Goal: Information Seeking & Learning: Learn about a topic

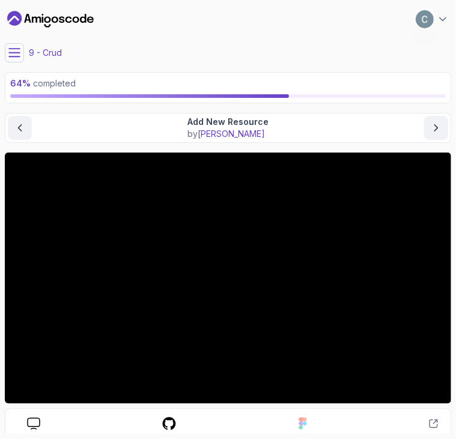
scroll to position [101, 0]
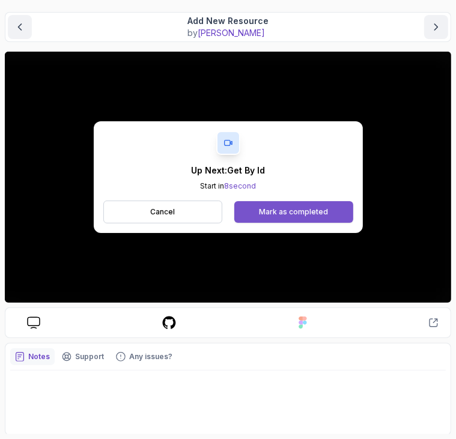
click at [295, 207] on div "Mark as completed" at bounding box center [293, 212] width 69 height 10
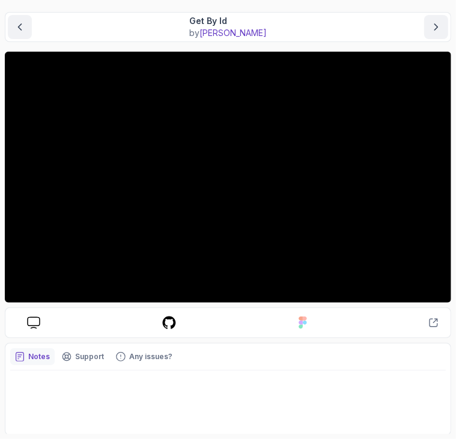
scroll to position [101, 0]
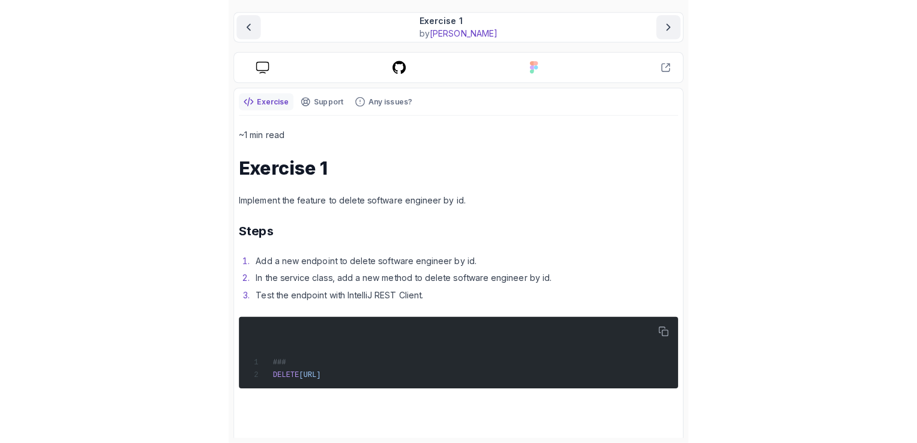
scroll to position [103, 0]
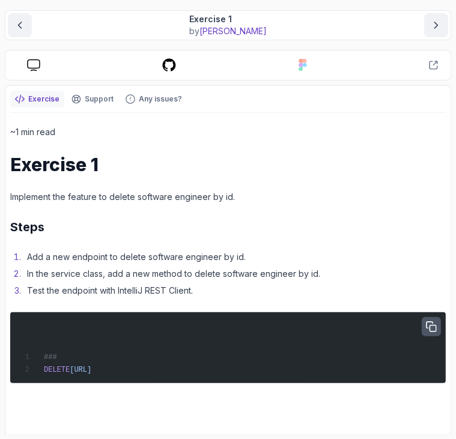
click at [431, 322] on icon "button" at bounding box center [431, 327] width 10 height 10
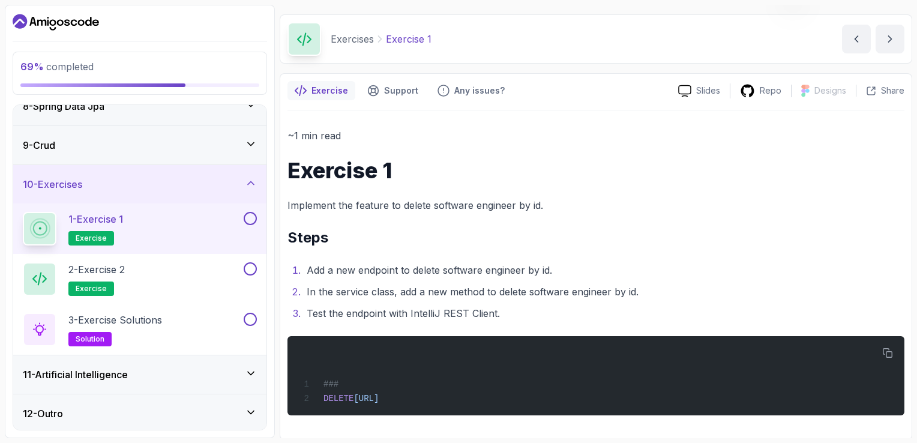
scroll to position [34, 0]
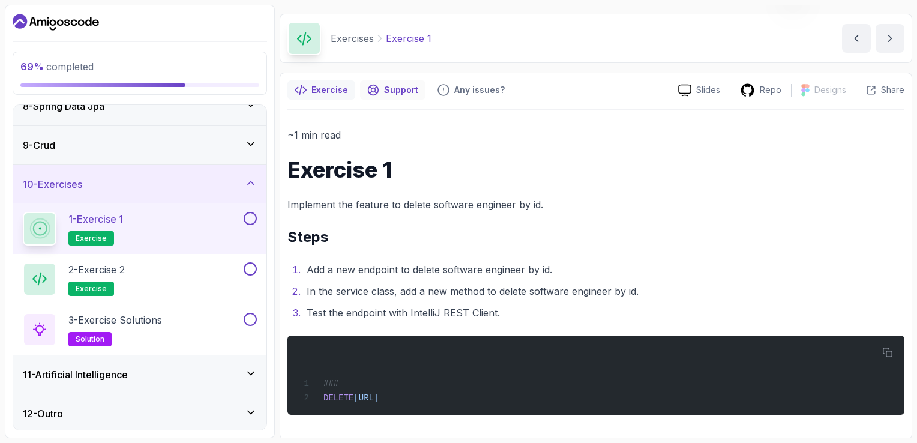
click at [387, 96] on div "Support" at bounding box center [392, 89] width 65 height 19
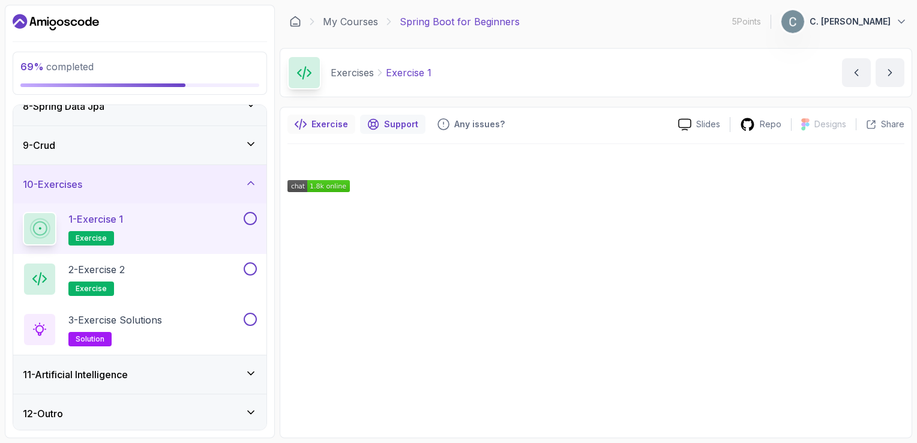
click at [316, 121] on p "Exercise" at bounding box center [330, 124] width 37 height 12
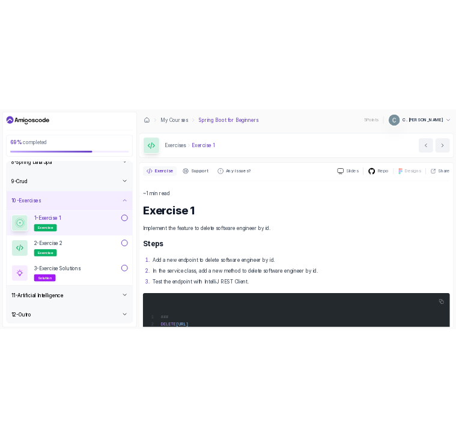
scroll to position [34, 0]
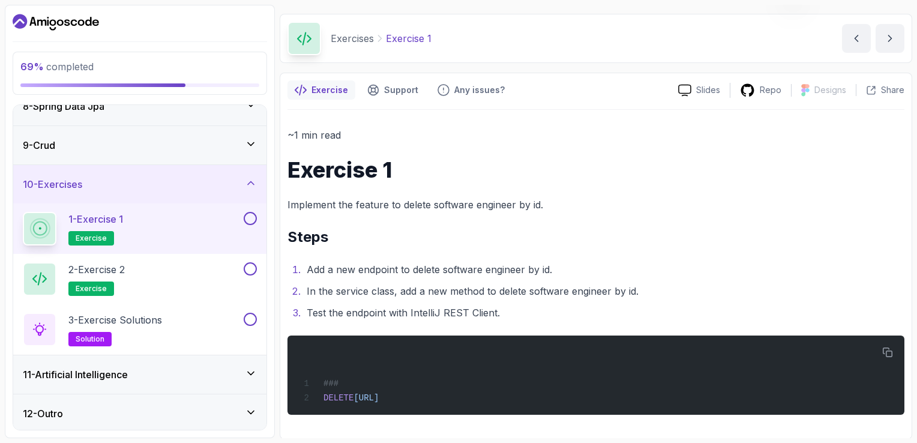
click at [255, 216] on button at bounding box center [250, 218] width 13 height 13
click at [247, 217] on button at bounding box center [250, 218] width 13 height 13
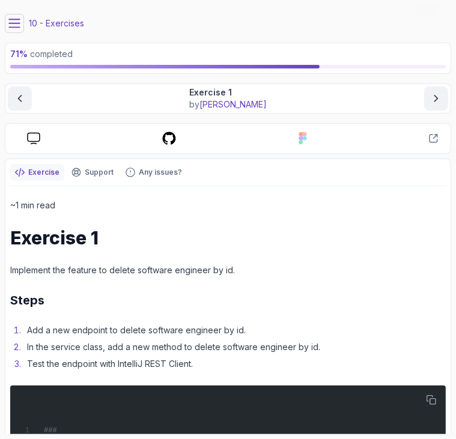
scroll to position [103, 0]
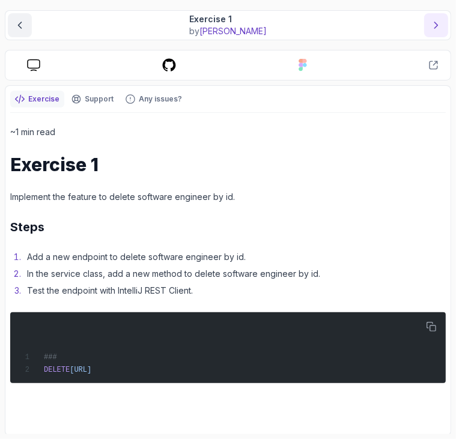
click at [433, 26] on icon "next content" at bounding box center [436, 25] width 12 height 12
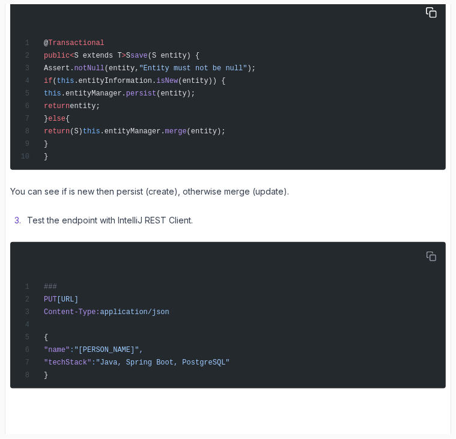
scroll to position [519, 0]
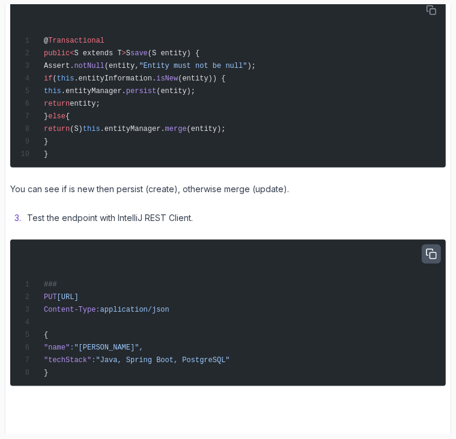
click at [429, 251] on icon "button" at bounding box center [431, 254] width 10 height 10
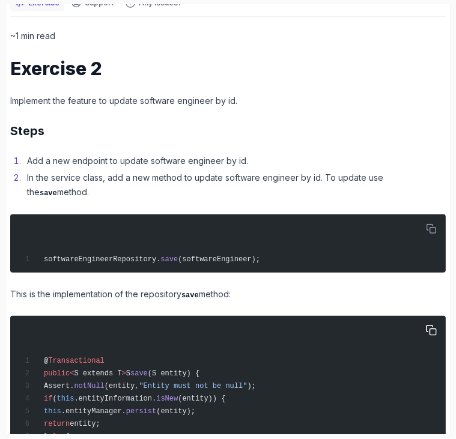
scroll to position [198, 0]
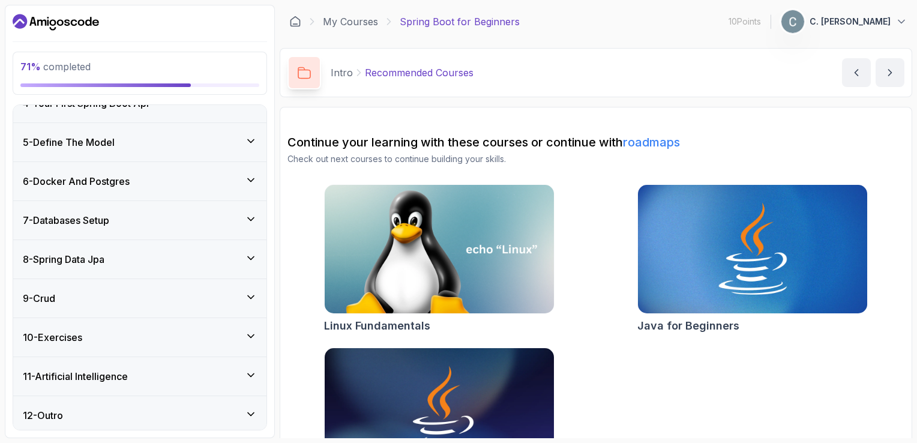
scroll to position [241, 0]
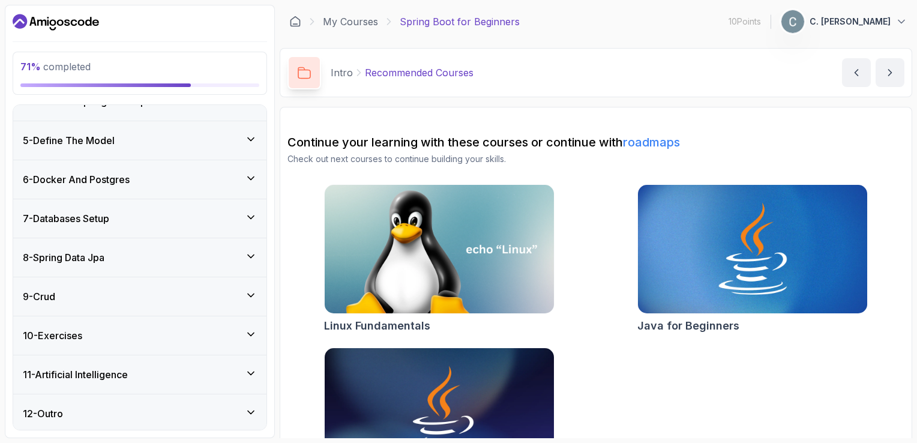
click at [253, 330] on icon at bounding box center [251, 334] width 12 height 12
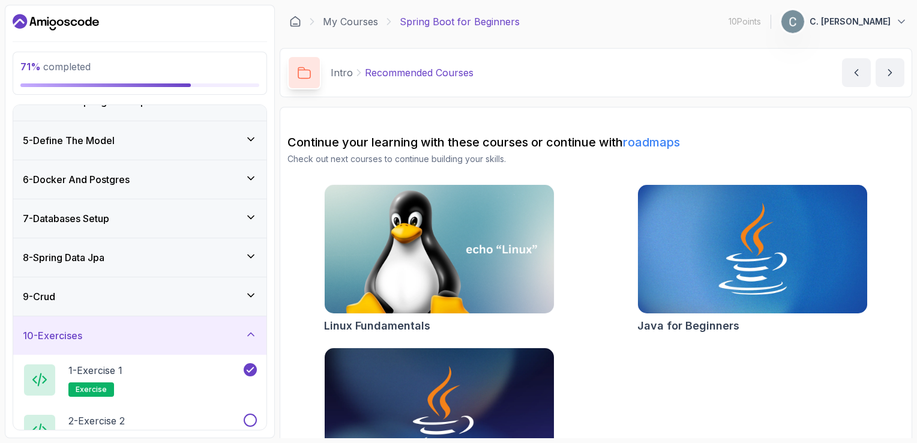
scroll to position [214, 0]
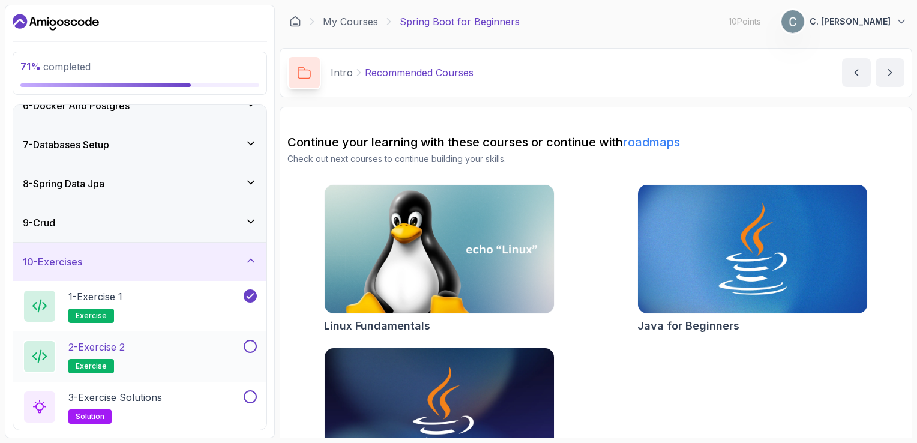
click at [253, 340] on button at bounding box center [250, 346] width 13 height 13
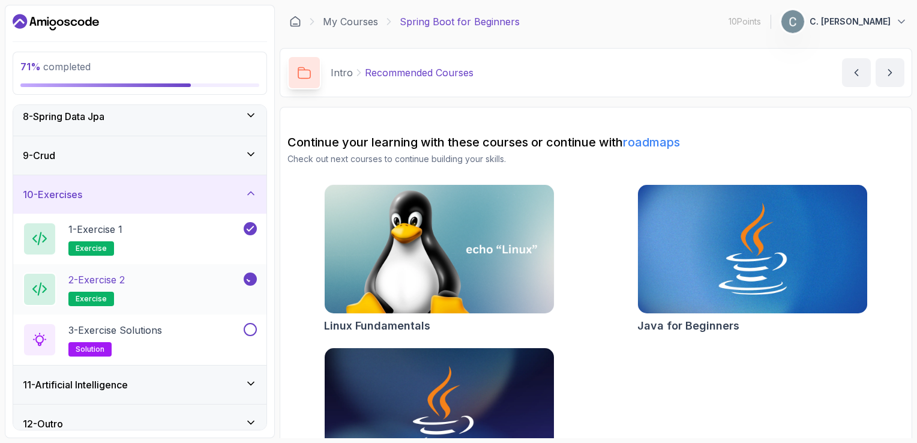
scroll to position [291, 0]
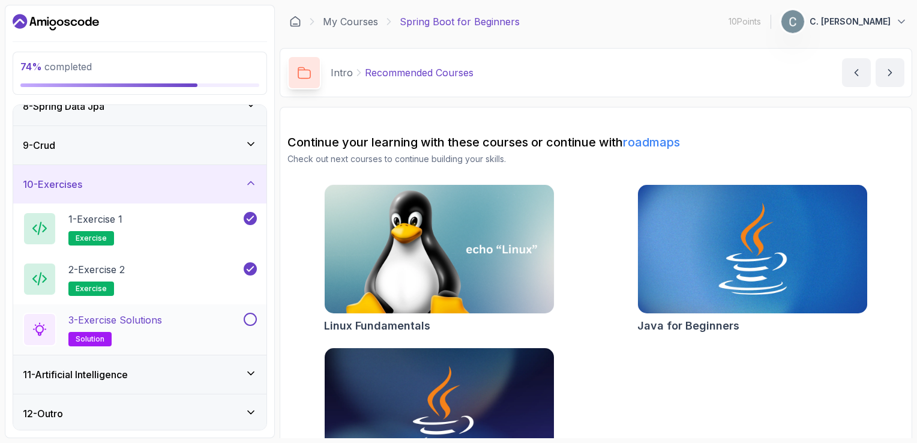
click at [192, 327] on div "3 - Exercise Solutions solution" at bounding box center [132, 330] width 219 height 34
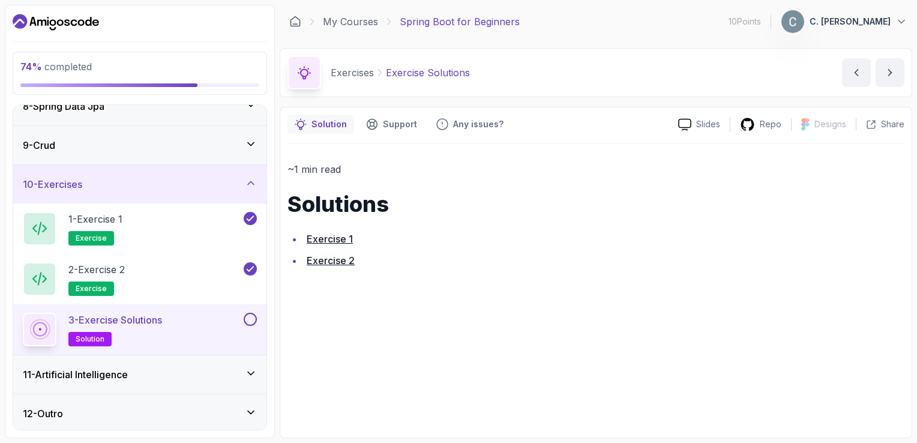
click at [342, 239] on link "Exercise 1" at bounding box center [330, 239] width 46 height 12
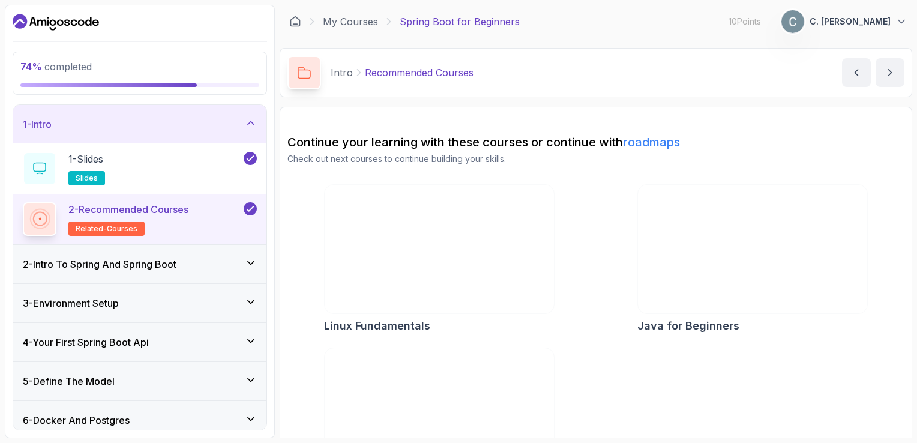
scroll to position [241, 0]
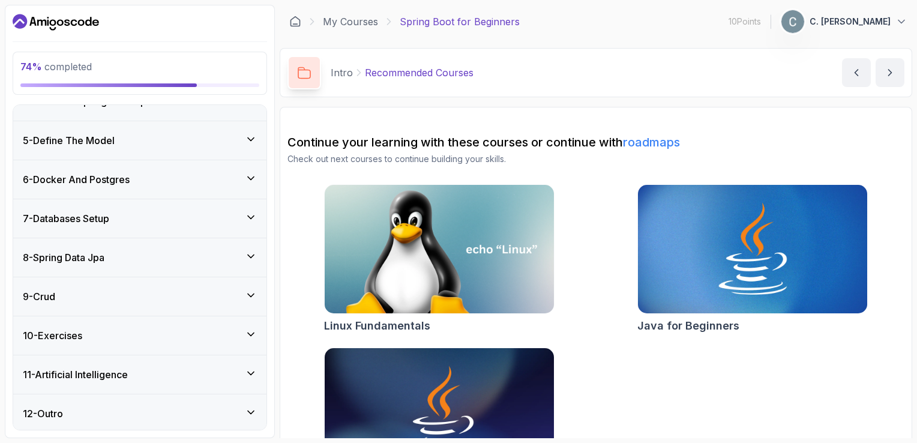
click at [250, 333] on icon at bounding box center [251, 334] width 12 height 12
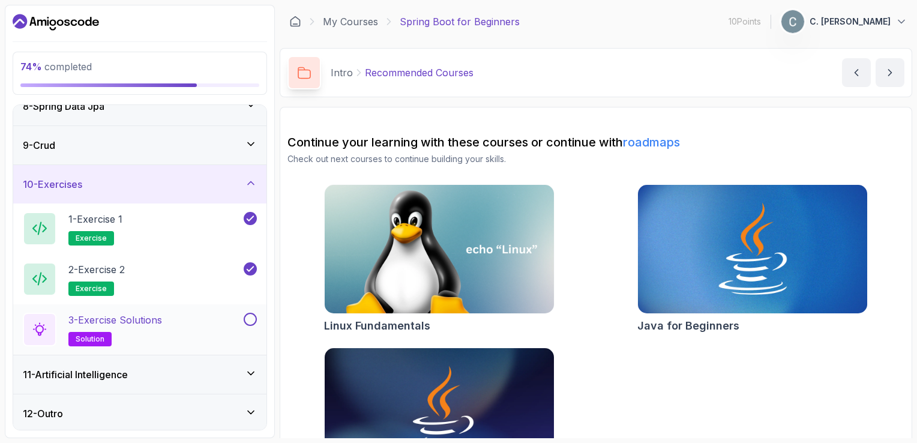
scroll to position [291, 0]
click at [250, 322] on button at bounding box center [250, 319] width 13 height 13
click at [250, 367] on icon at bounding box center [251, 373] width 12 height 12
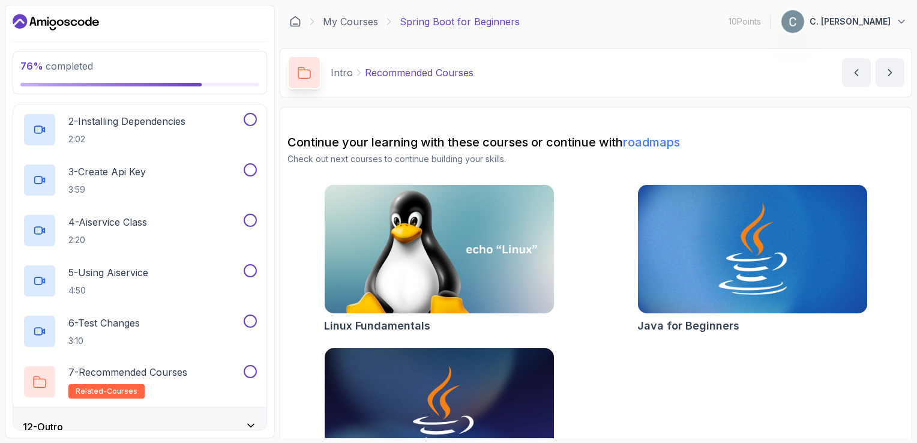
scroll to position [493, 0]
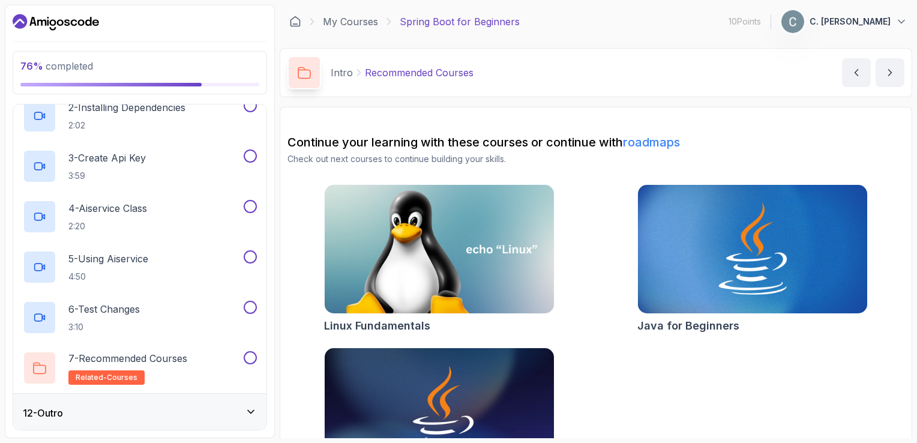
click at [255, 406] on icon at bounding box center [251, 412] width 12 height 12
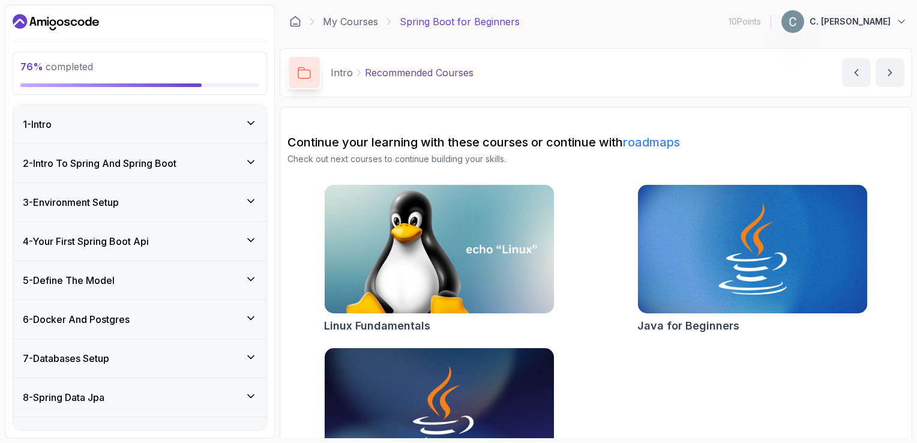
scroll to position [241, 0]
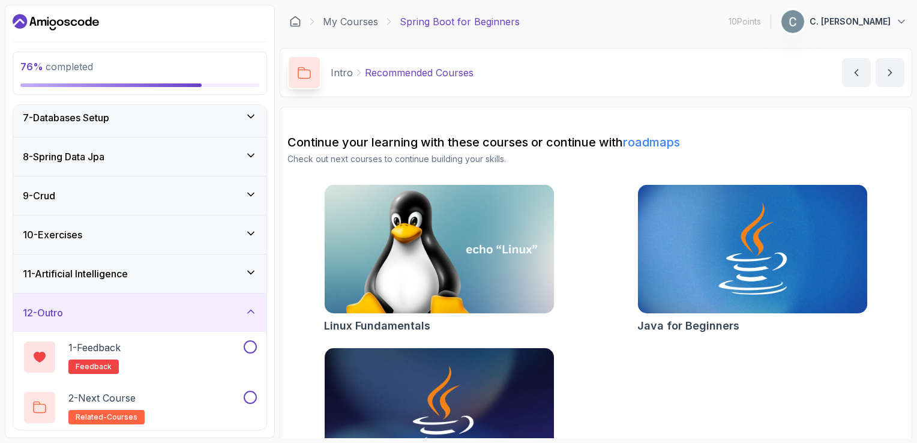
click at [133, 297] on div "12 - Outro" at bounding box center [139, 313] width 253 height 38
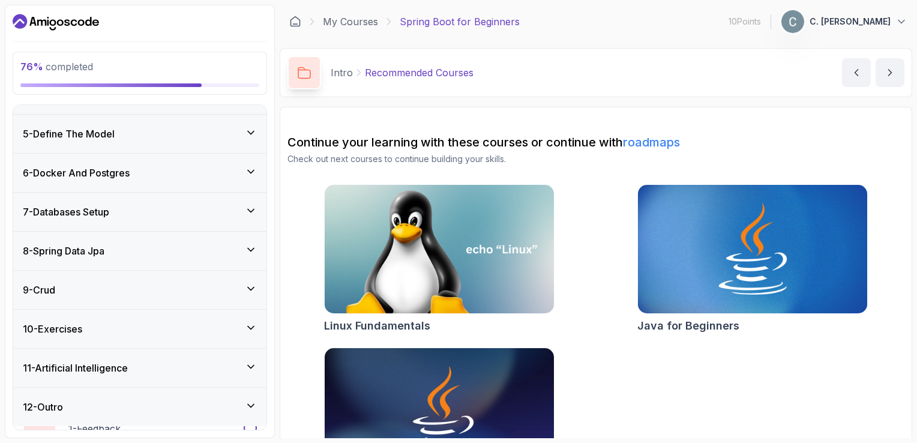
scroll to position [140, 0]
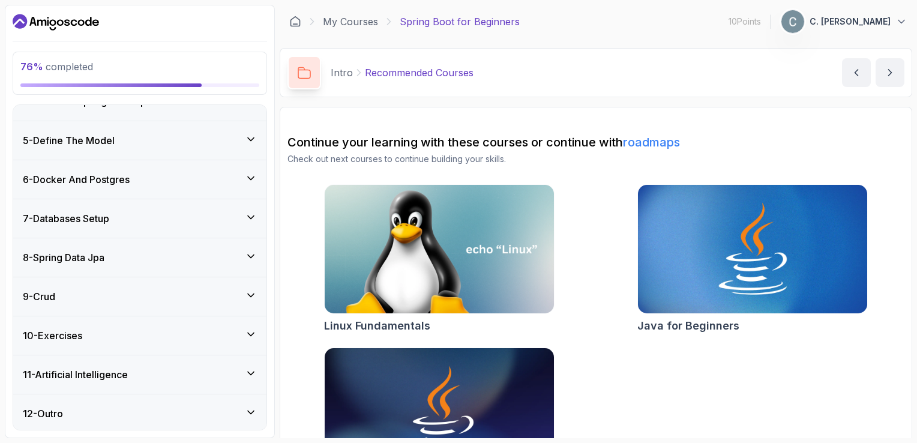
click at [252, 372] on icon at bounding box center [251, 373] width 6 height 3
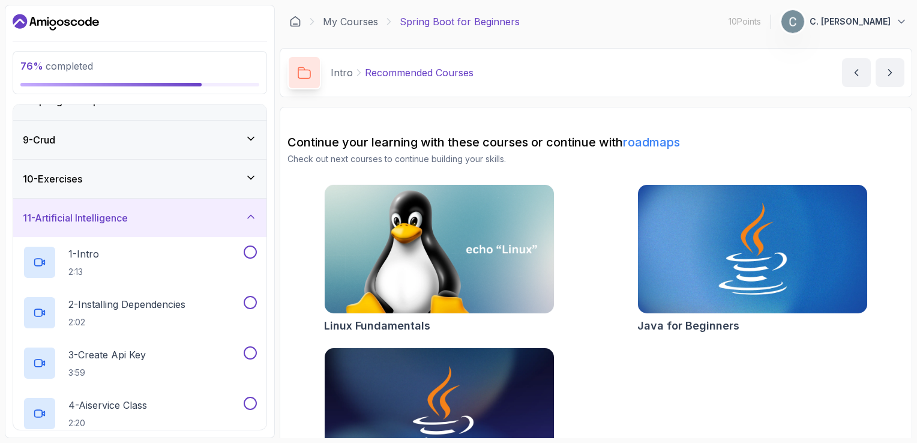
scroll to position [301, 0]
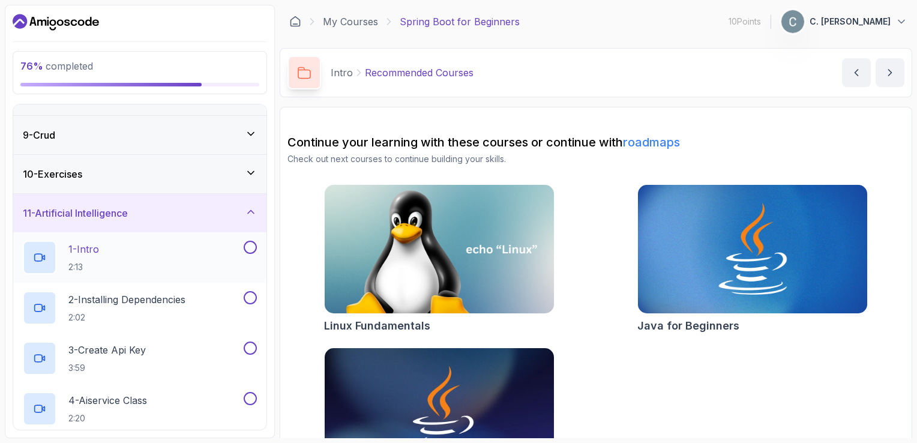
click at [130, 256] on div "1 - Intro 2:13" at bounding box center [132, 258] width 219 height 34
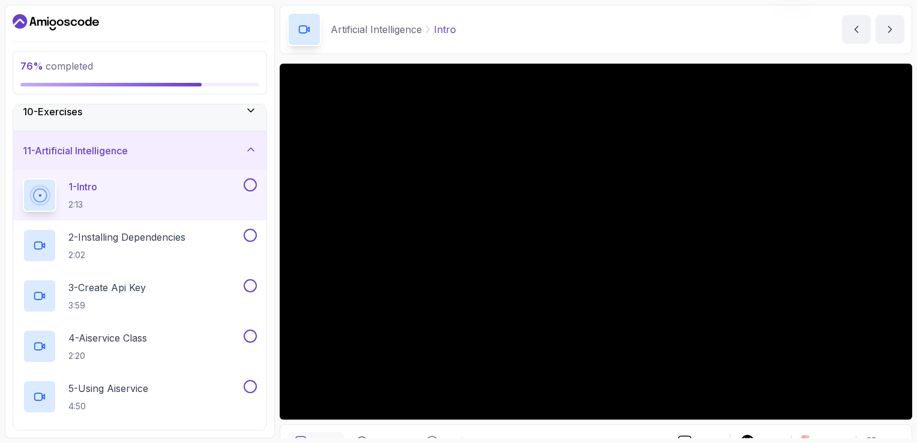
scroll to position [43, 0]
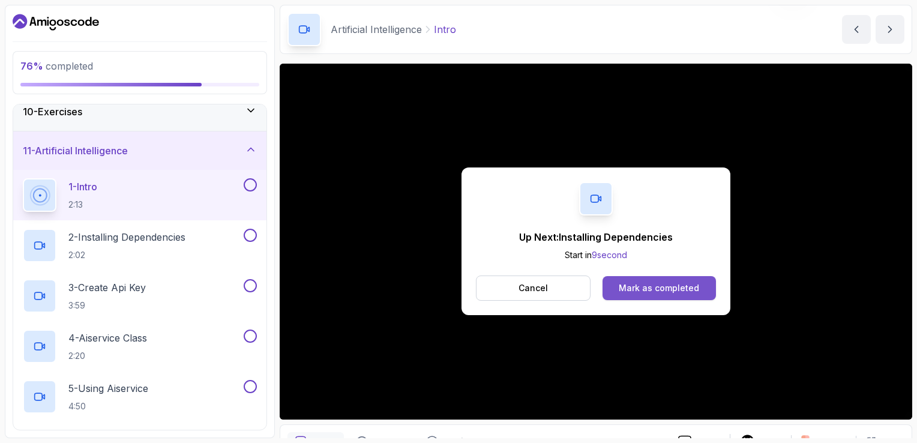
click at [660, 289] on div "Mark as completed" at bounding box center [659, 288] width 80 height 12
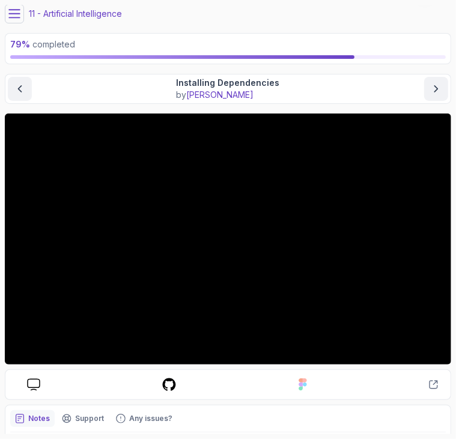
scroll to position [38, 0]
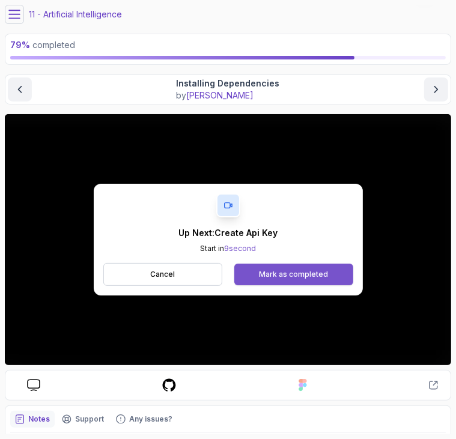
click at [283, 271] on div "Mark as completed" at bounding box center [293, 275] width 69 height 10
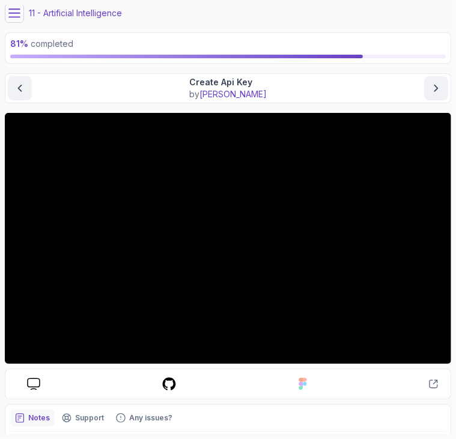
scroll to position [38, 0]
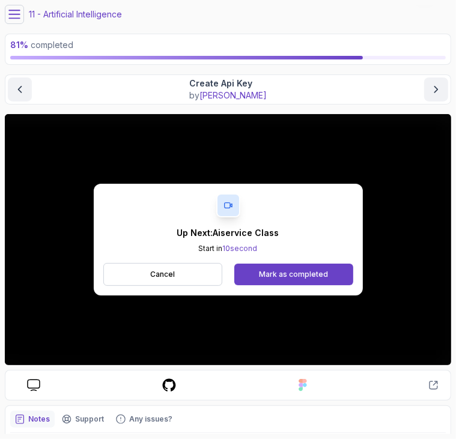
click at [19, 14] on icon at bounding box center [14, 14] width 11 height 8
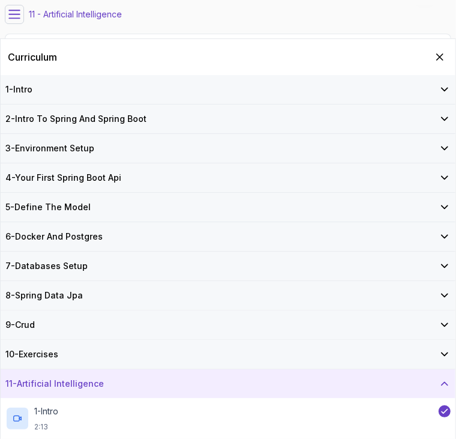
scroll to position [232, 0]
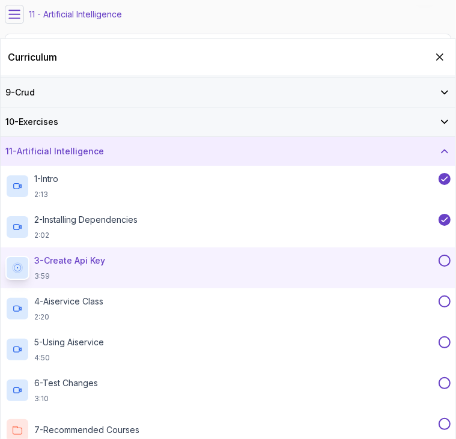
click at [446, 255] on button at bounding box center [444, 261] width 12 height 12
click at [84, 298] on p "4 - Aiservice Class" at bounding box center [68, 301] width 69 height 12
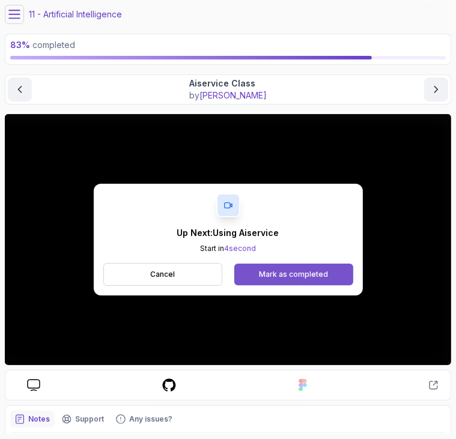
click at [263, 276] on div "Mark as completed" at bounding box center [293, 275] width 69 height 10
click at [271, 270] on div "Mark as completed" at bounding box center [293, 275] width 69 height 10
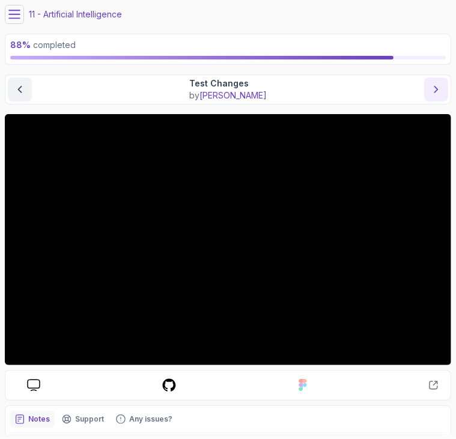
click at [428, 92] on button "next content" at bounding box center [436, 89] width 24 height 24
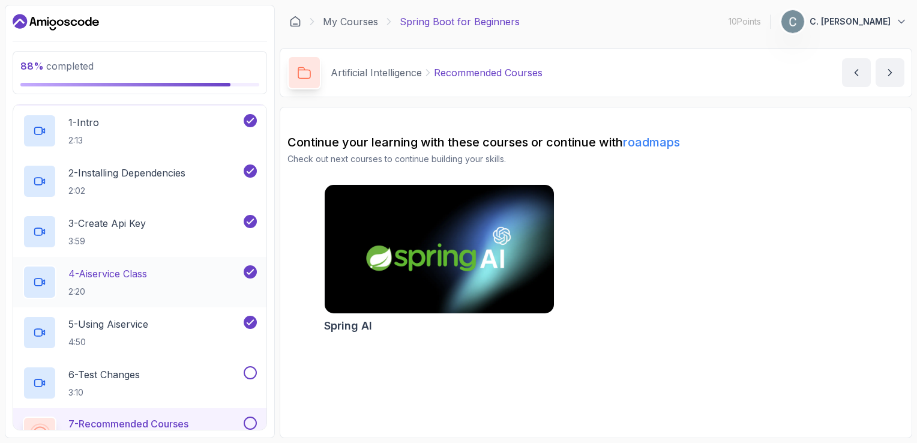
scroll to position [493, 0]
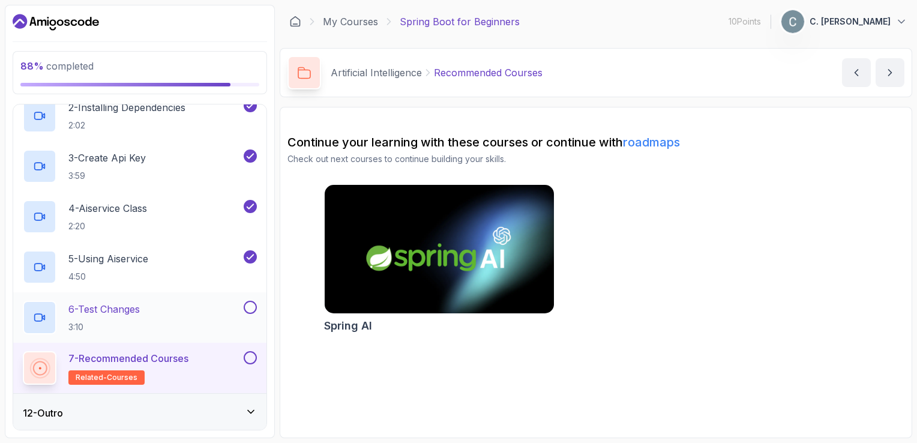
click at [246, 306] on button at bounding box center [250, 307] width 13 height 13
click at [253, 351] on button at bounding box center [250, 357] width 13 height 13
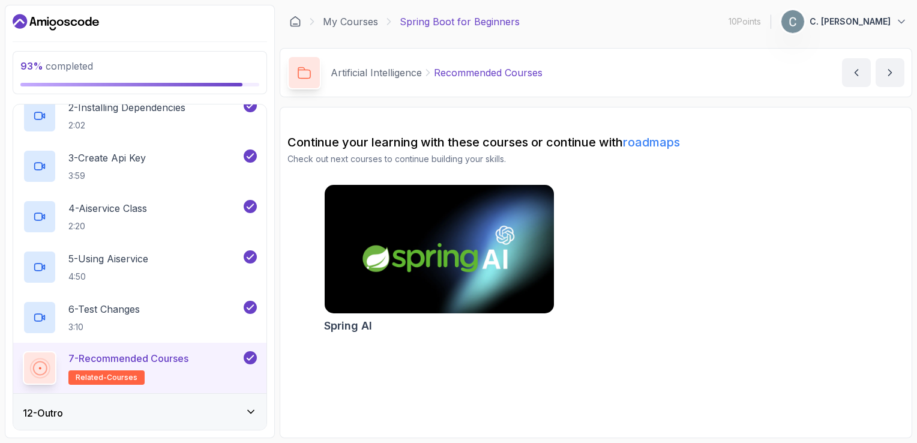
click at [462, 241] on img at bounding box center [439, 249] width 241 height 135
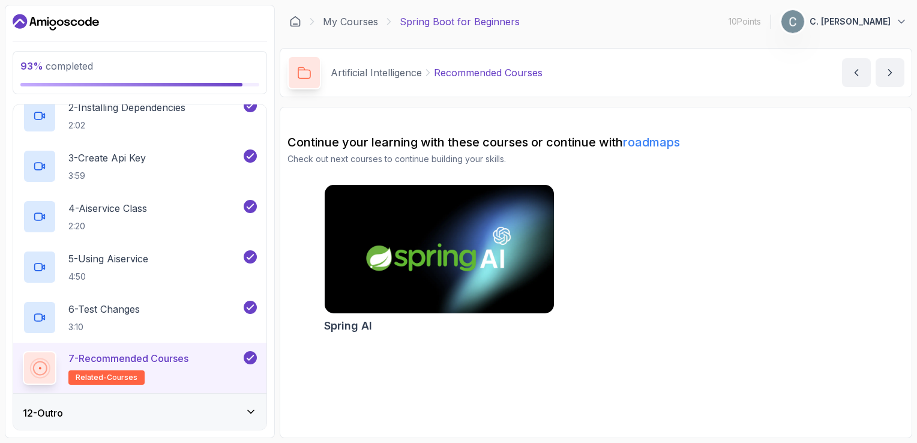
click at [252, 412] on icon at bounding box center [251, 412] width 12 height 12
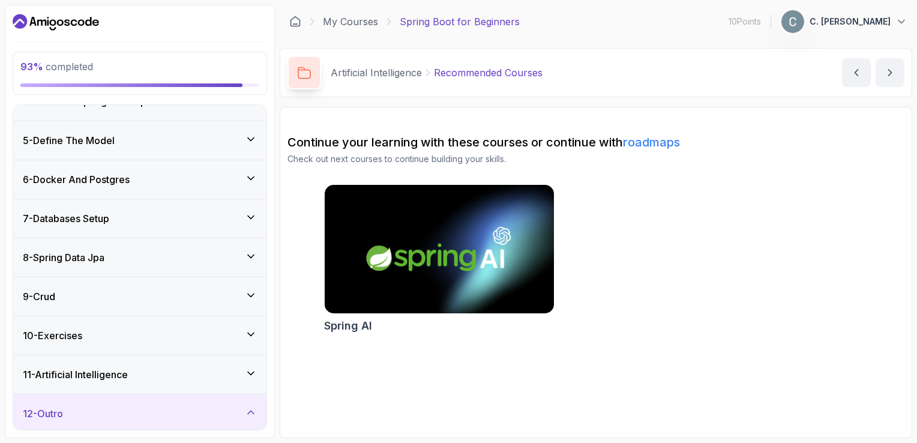
scroll to position [241, 0]
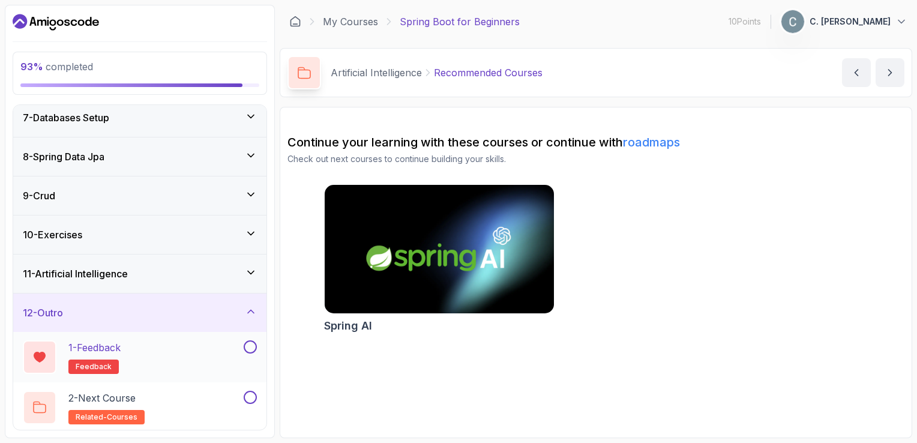
click at [247, 345] on button at bounding box center [250, 346] width 13 height 13
click at [253, 396] on button at bounding box center [250, 397] width 13 height 13
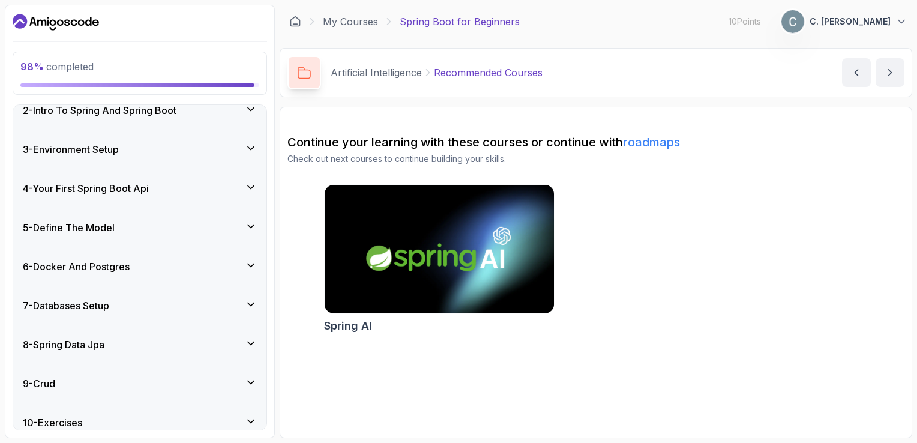
scroll to position [0, 0]
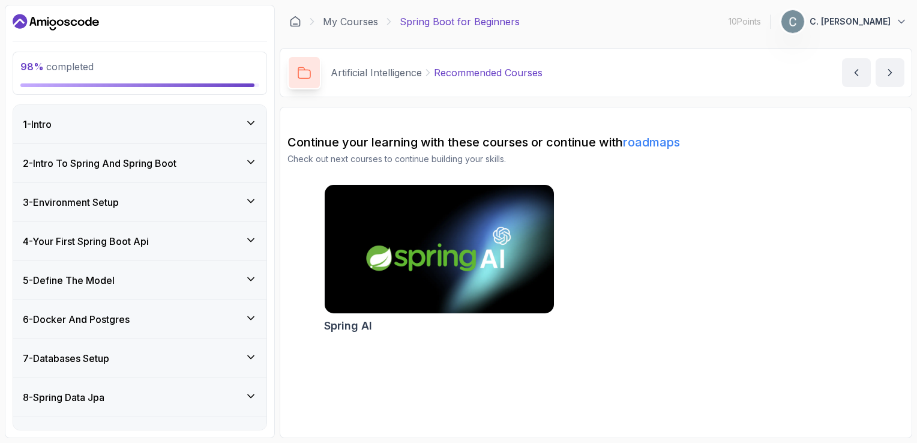
click at [248, 125] on icon at bounding box center [251, 123] width 12 height 12
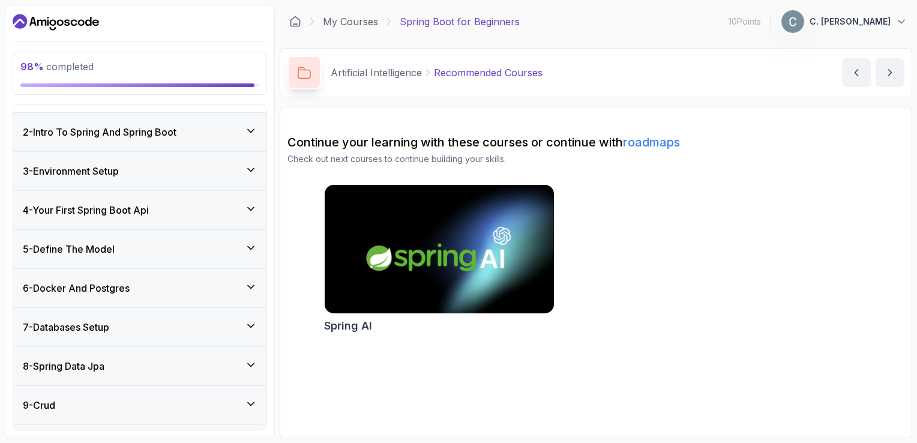
scroll to position [134, 0]
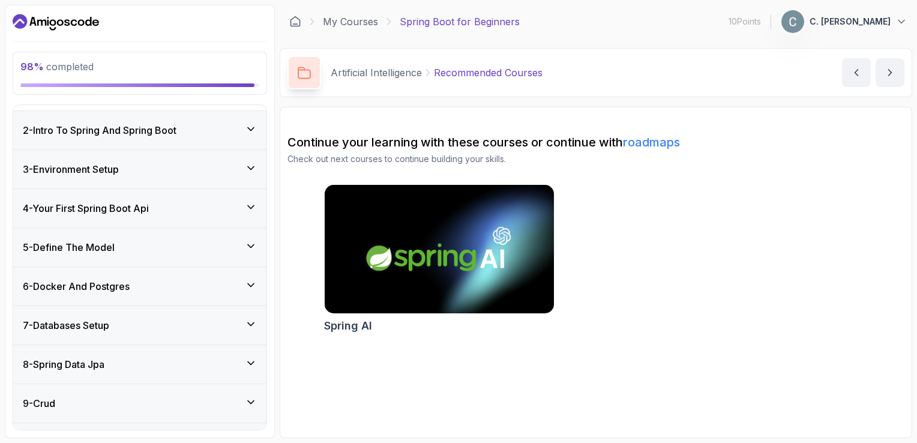
click at [257, 131] on div "2 - Intro To Spring And Spring Boot" at bounding box center [139, 130] width 253 height 38
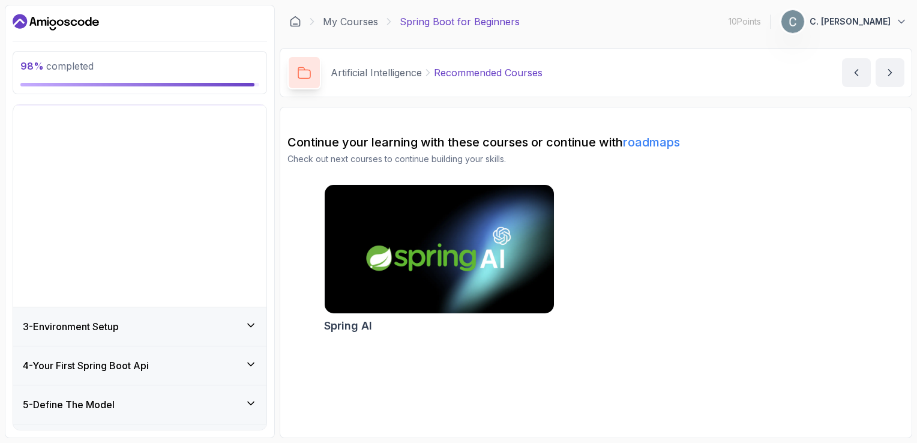
scroll to position [70, 0]
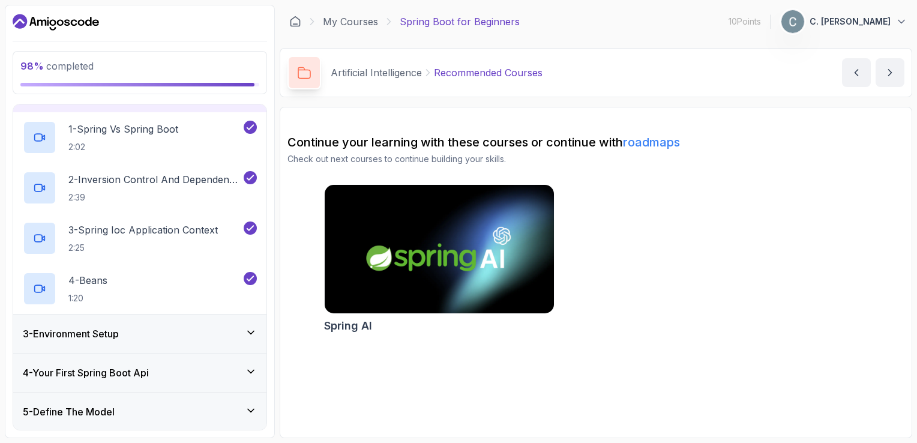
click at [250, 336] on icon at bounding box center [251, 333] width 12 height 12
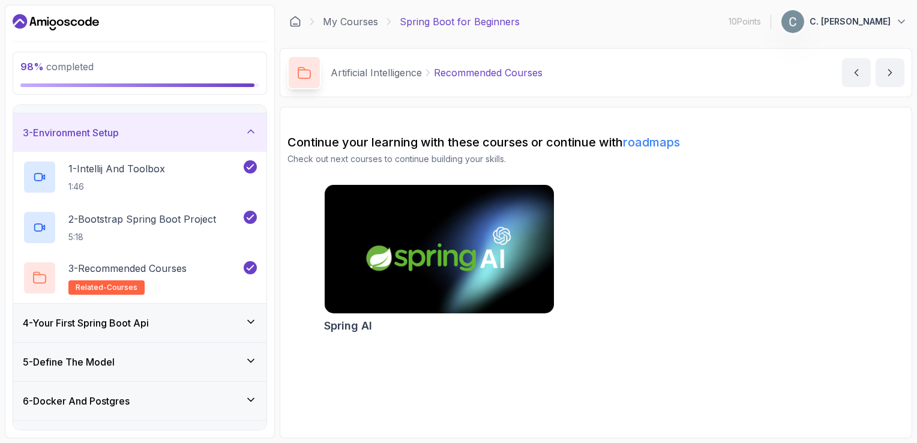
click at [250, 336] on div "4 - Your First Spring Boot Api" at bounding box center [139, 323] width 253 height 38
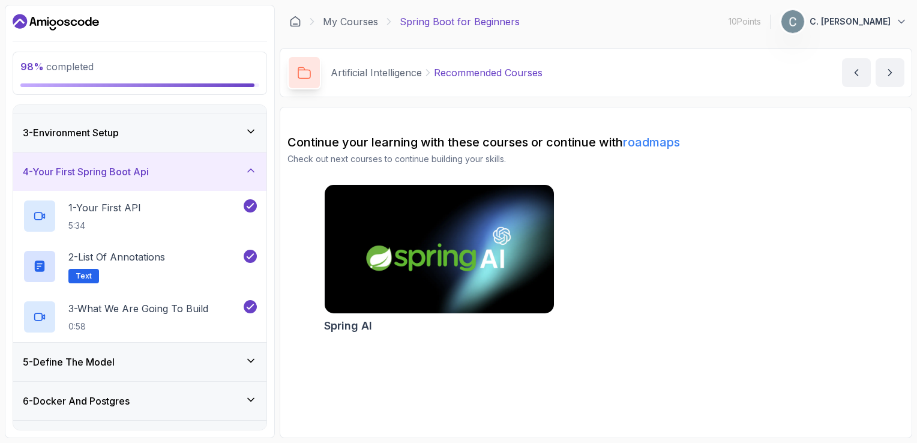
click at [250, 336] on div "3 - What We Are Going To Build 0:58" at bounding box center [139, 317] width 253 height 50
click at [250, 361] on icon at bounding box center [251, 361] width 12 height 12
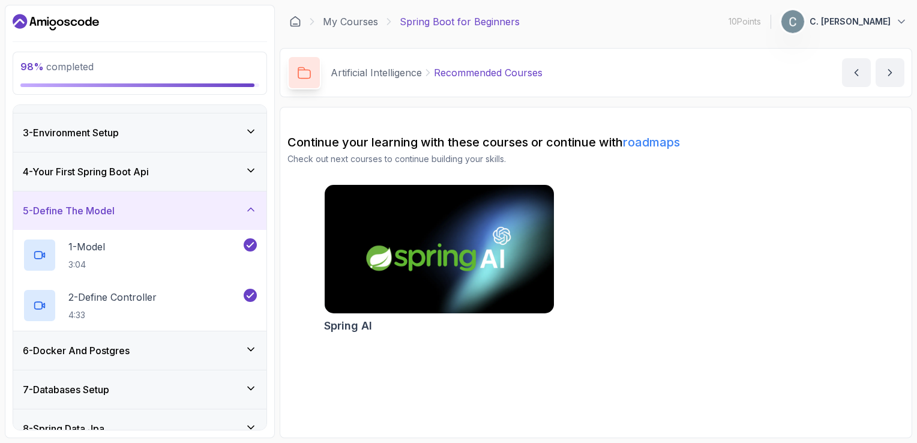
click at [250, 361] on div "6 - Docker And Postgres" at bounding box center [139, 350] width 253 height 38
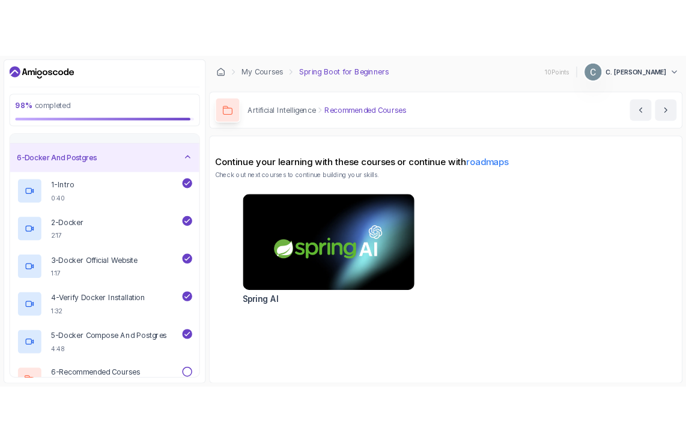
scroll to position [238, 0]
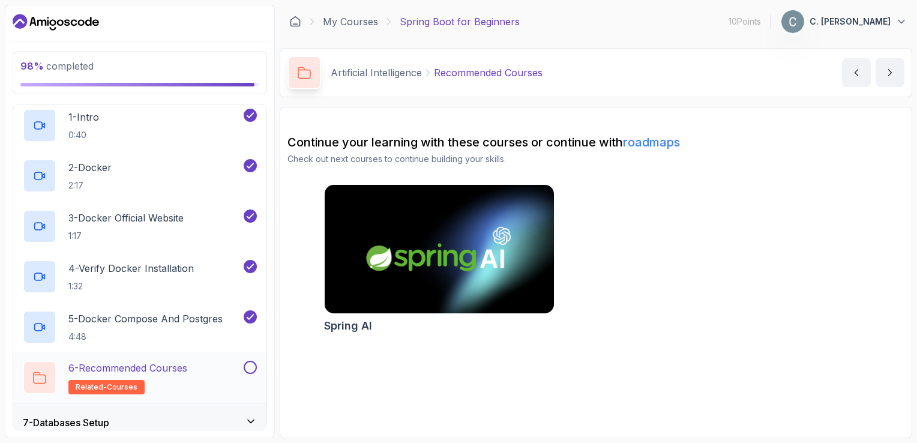
click at [250, 365] on button at bounding box center [250, 367] width 13 height 13
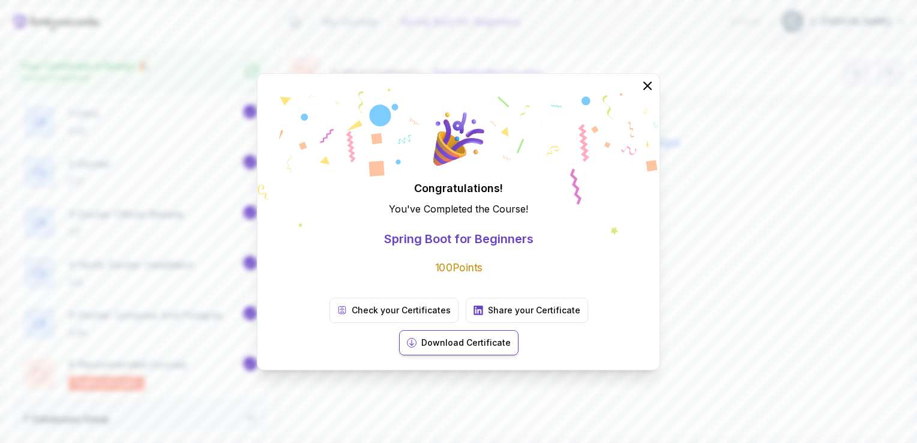
click at [511, 337] on p "Download Certificate" at bounding box center [466, 343] width 89 height 12
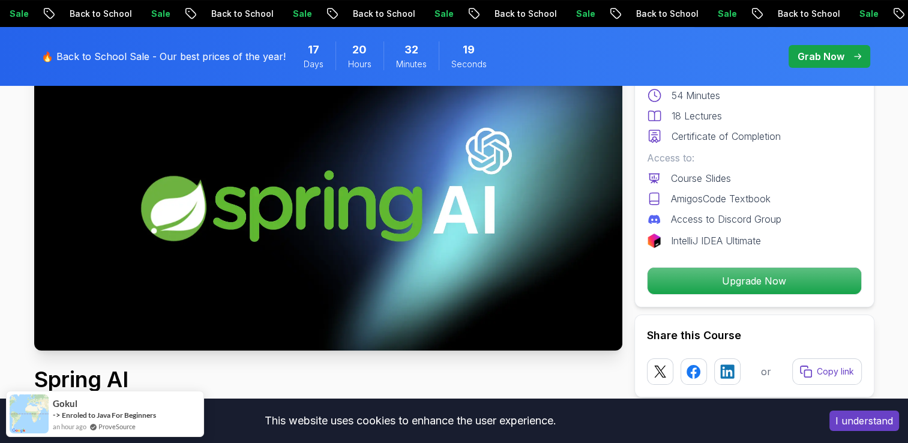
scroll to position [141, 0]
